Goal: Find specific page/section: Find specific page/section

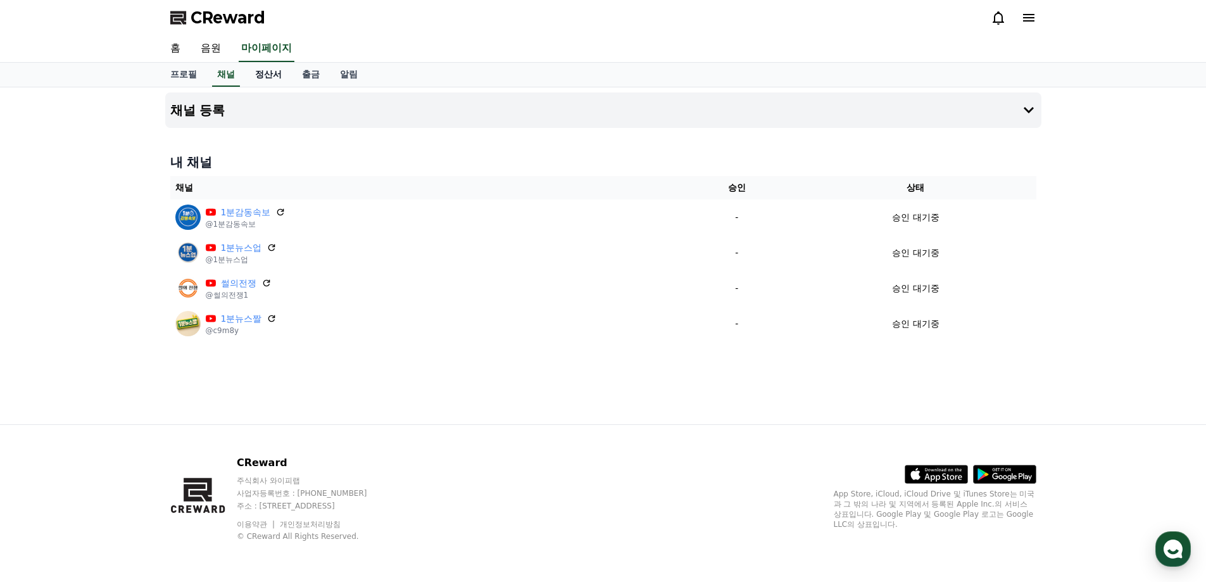
click at [273, 81] on link "정산서" at bounding box center [268, 75] width 47 height 24
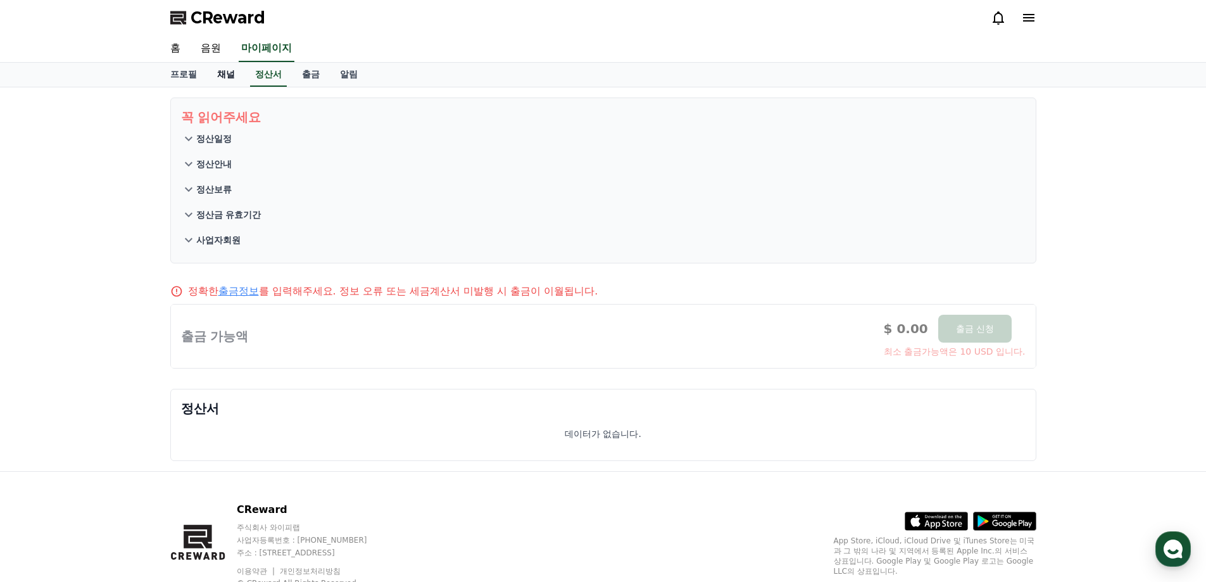
click at [235, 83] on link "채널" at bounding box center [226, 75] width 38 height 24
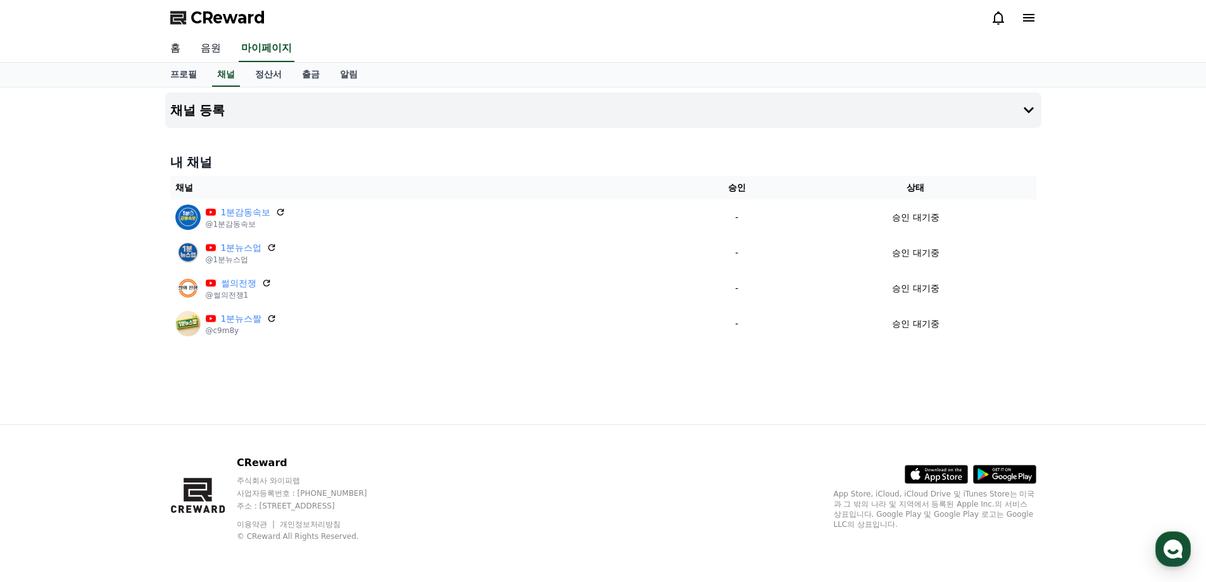
click at [218, 39] on link "음원" at bounding box center [211, 48] width 41 height 27
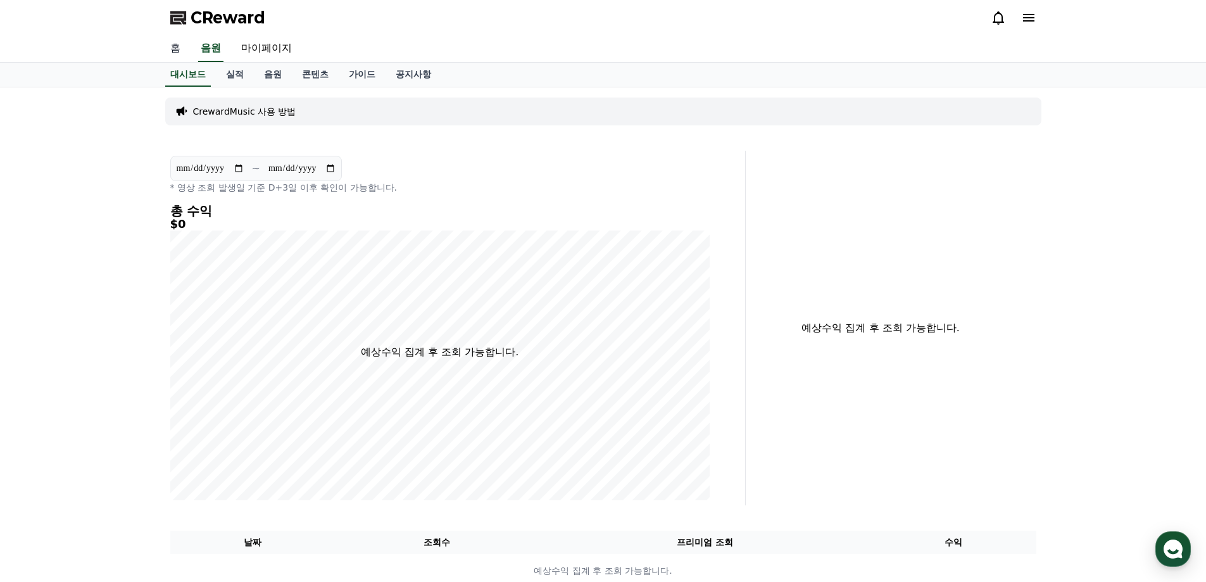
click at [182, 51] on link "홈" at bounding box center [175, 48] width 30 height 27
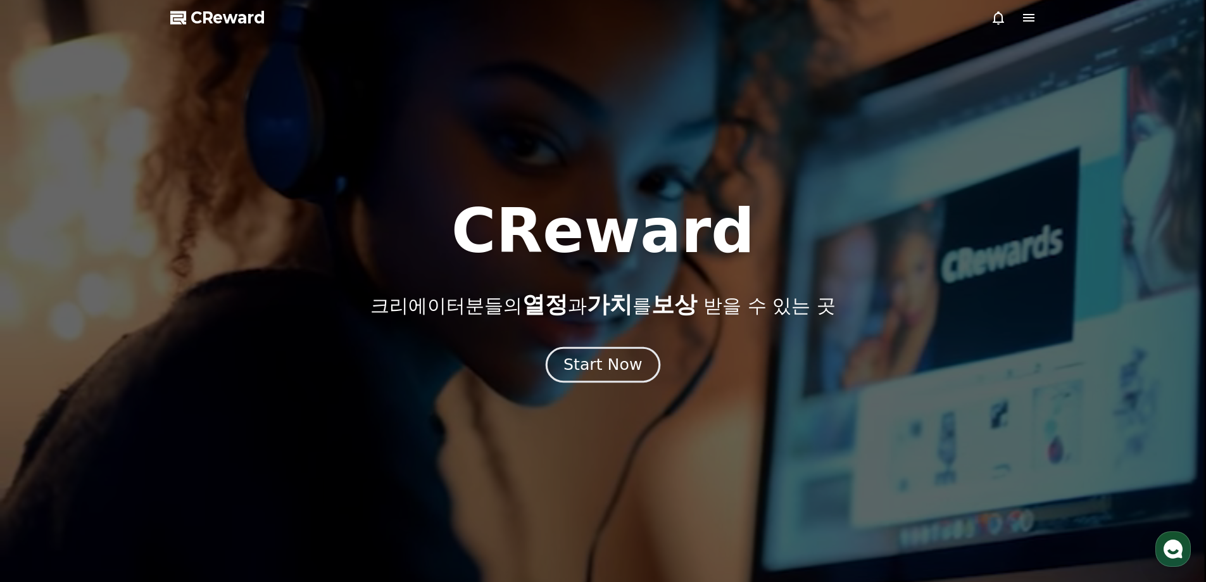
click at [589, 373] on div "Start Now" at bounding box center [603, 365] width 79 height 22
